Goal: Task Accomplishment & Management: Use online tool/utility

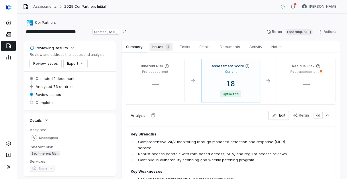
click at [161, 46] on span "Issues 1" at bounding box center [161, 47] width 23 height 8
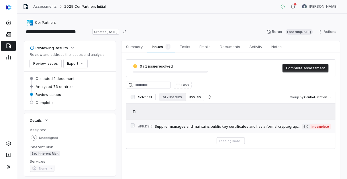
click at [325, 127] on span "Incomplete" at bounding box center [320, 127] width 21 height 6
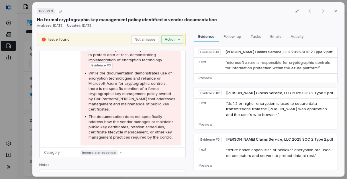
scroll to position [192, 0]
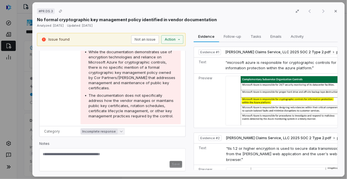
click at [120, 130] on icon "button" at bounding box center [121, 131] width 3 height 3
